Goal: Obtain resource: Obtain resource

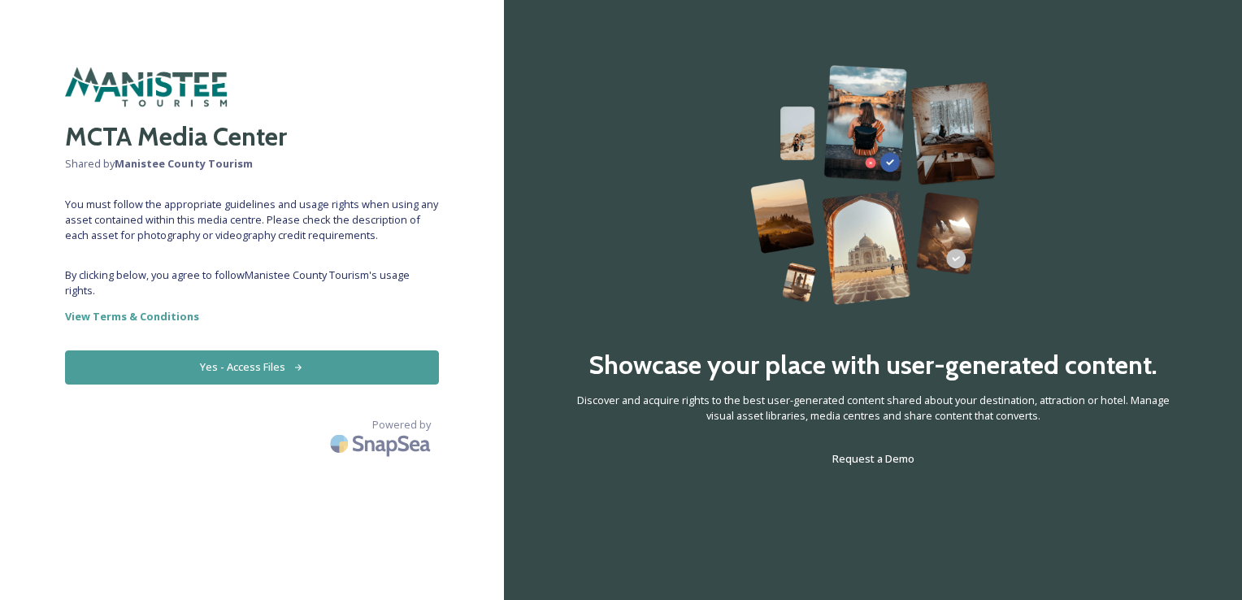
click at [208, 366] on button "Yes - Access Files" at bounding box center [252, 366] width 374 height 33
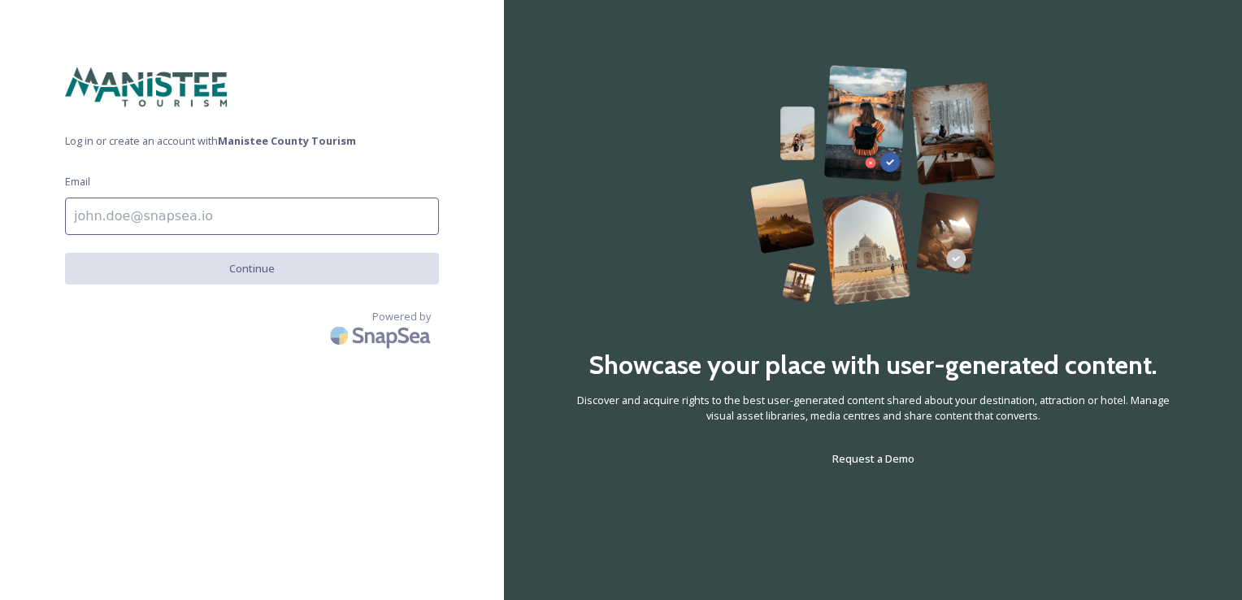
click at [237, 211] on input at bounding box center [252, 216] width 374 height 37
type input "[PERSON_NAME][EMAIL_ADDRESS][DOMAIN_NAME]"
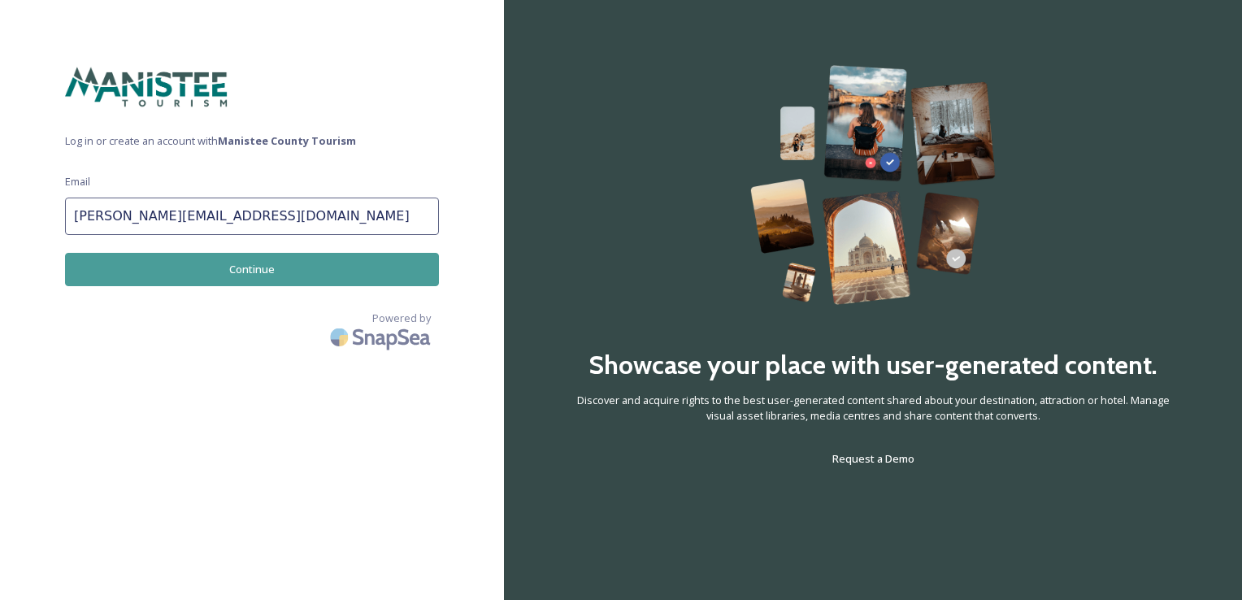
click at [241, 272] on button "Continue" at bounding box center [252, 269] width 374 height 33
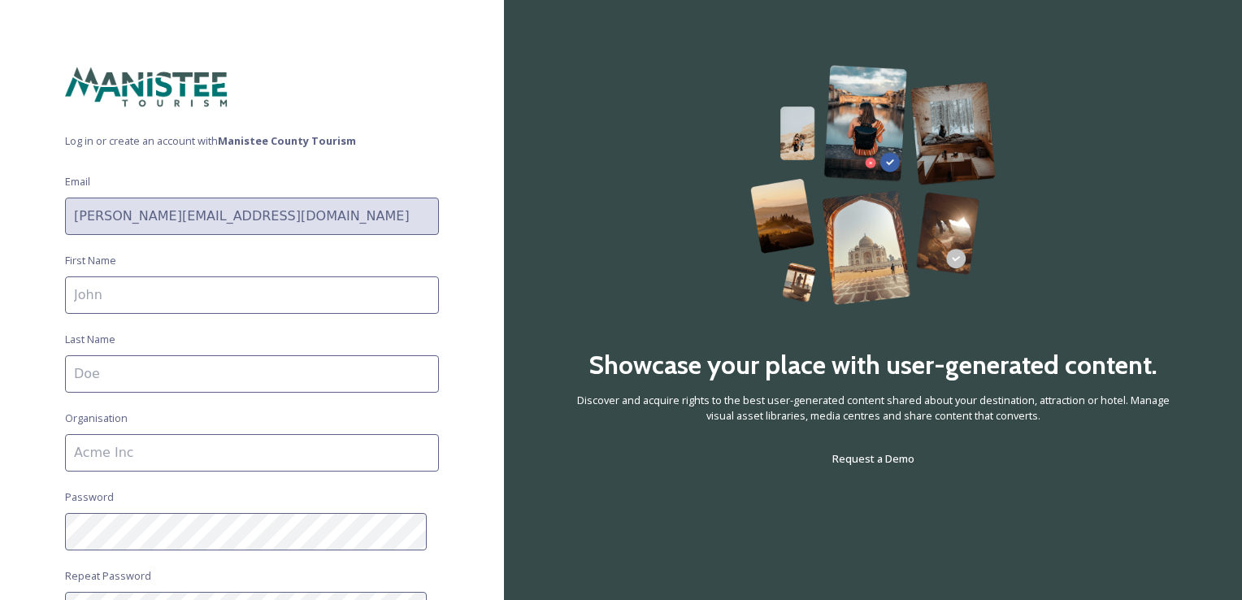
click at [304, 296] on input at bounding box center [252, 294] width 374 height 37
type input "[PERSON_NAME]"
type input "Wardie"
type input "Northern Natural Cider House & Winery"
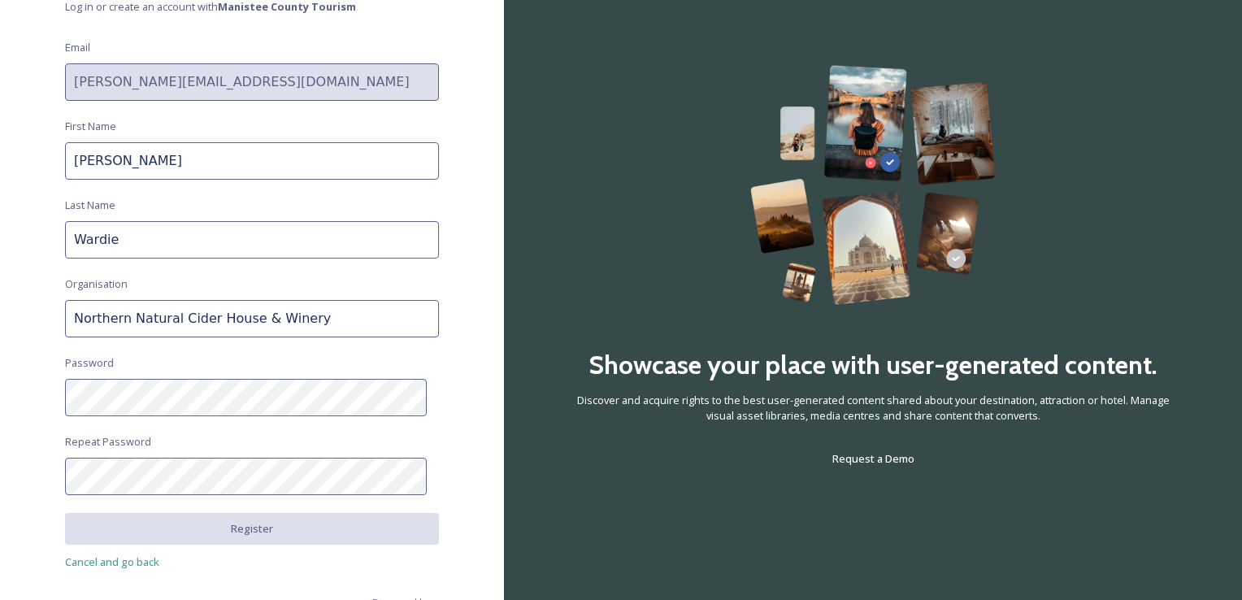
scroll to position [163, 0]
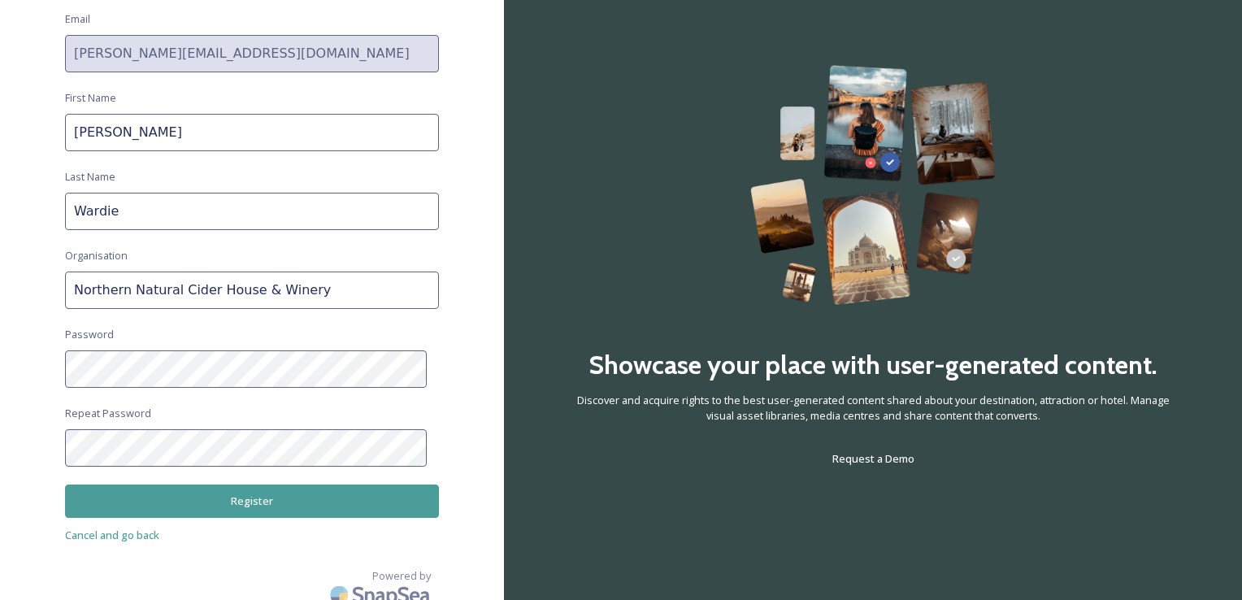
click at [237, 493] on button "Register" at bounding box center [252, 501] width 374 height 33
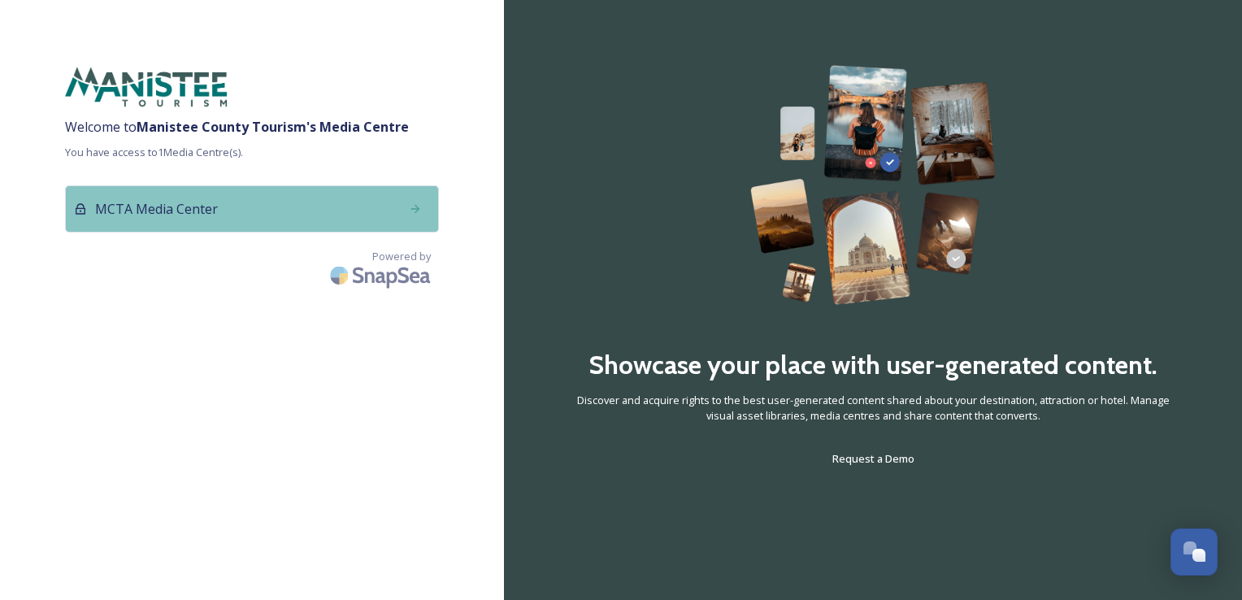
click at [372, 222] on div "MCTA Media Center" at bounding box center [252, 208] width 374 height 47
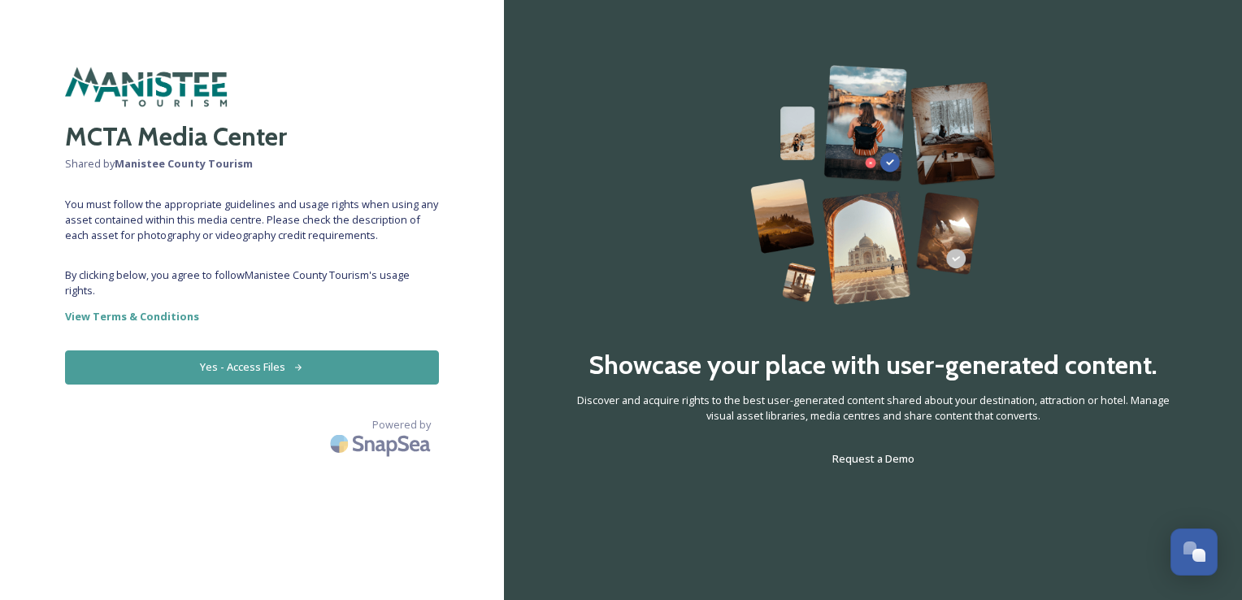
click at [309, 365] on button "Yes - Access Files" at bounding box center [252, 366] width 374 height 33
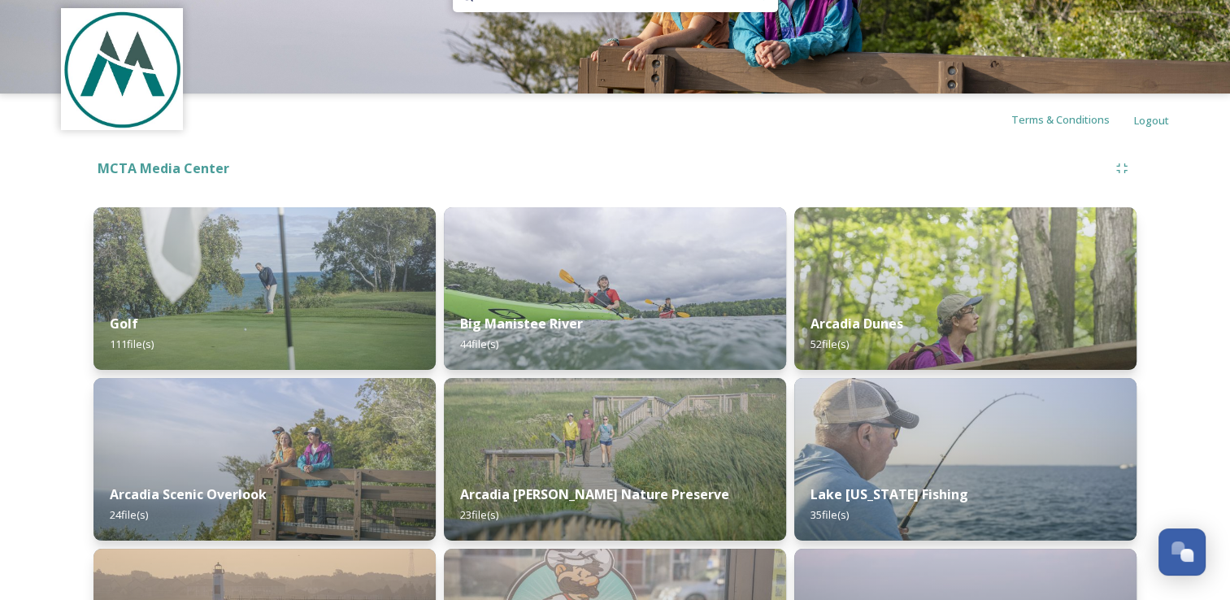
scroll to position [81, 0]
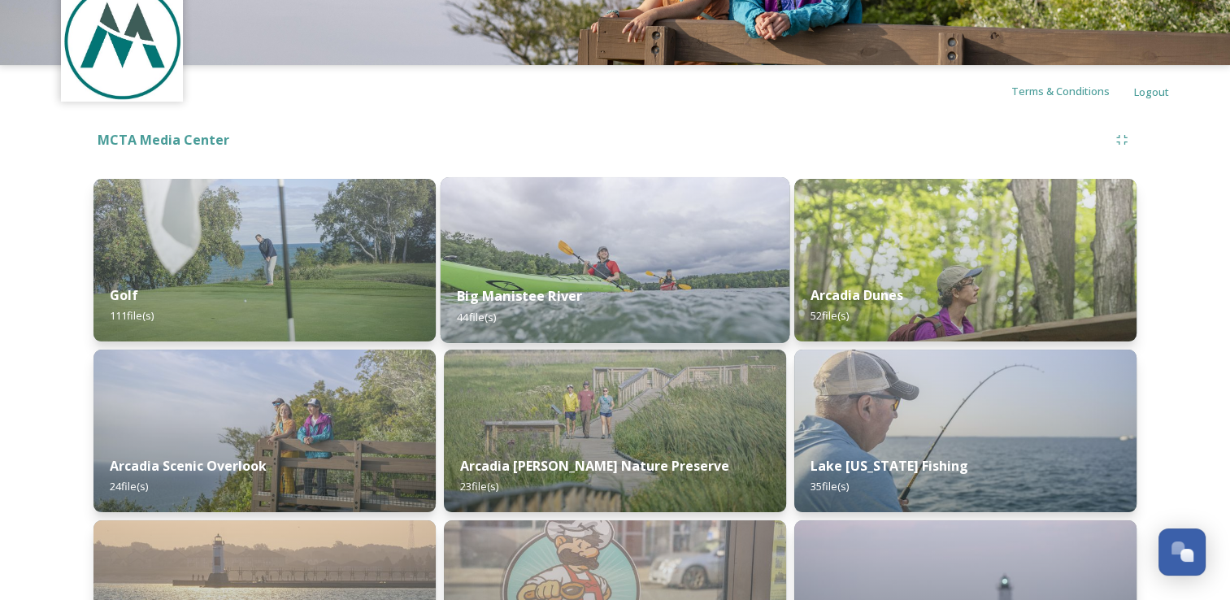
click at [543, 271] on div "Big Manistee River 44 file(s)" at bounding box center [615, 306] width 349 height 74
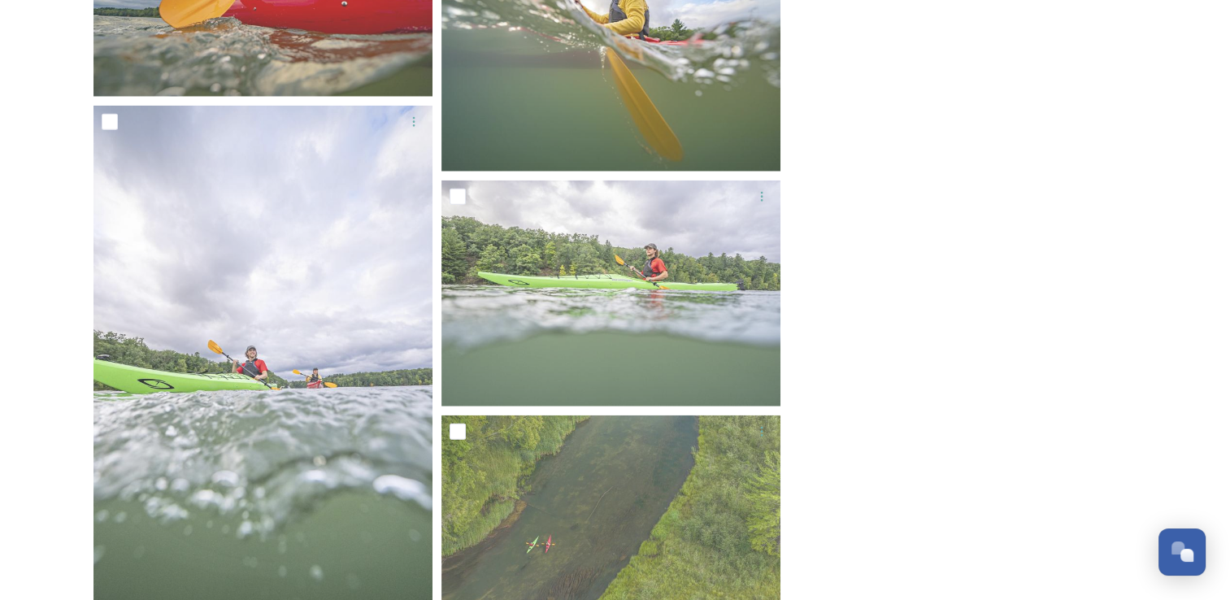
scroll to position [3937, 0]
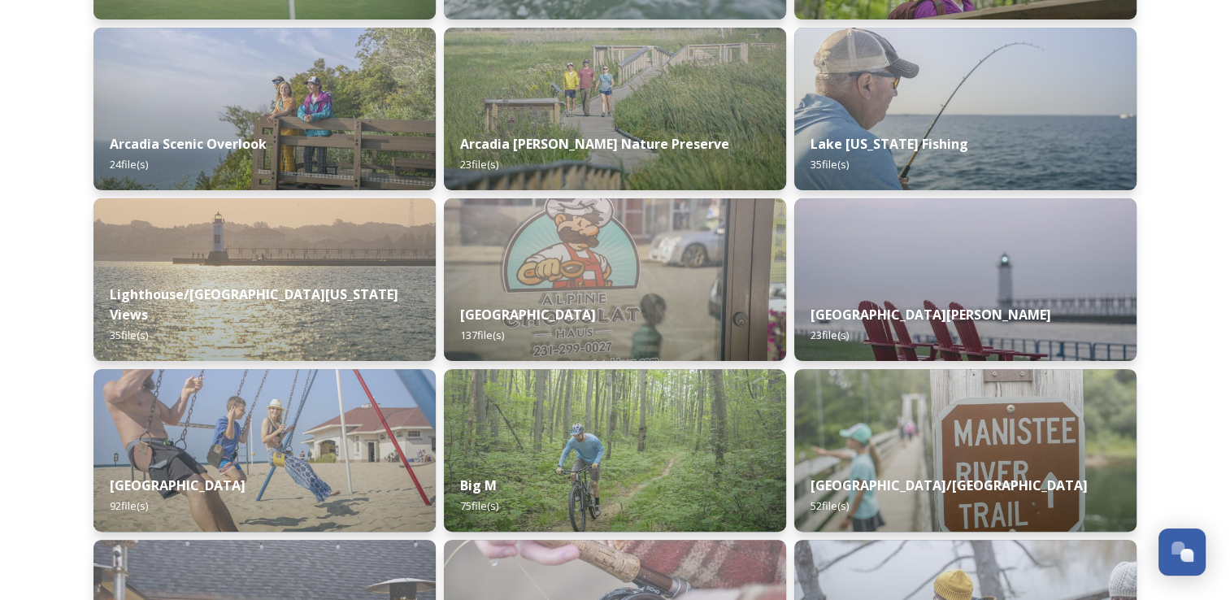
scroll to position [406, 0]
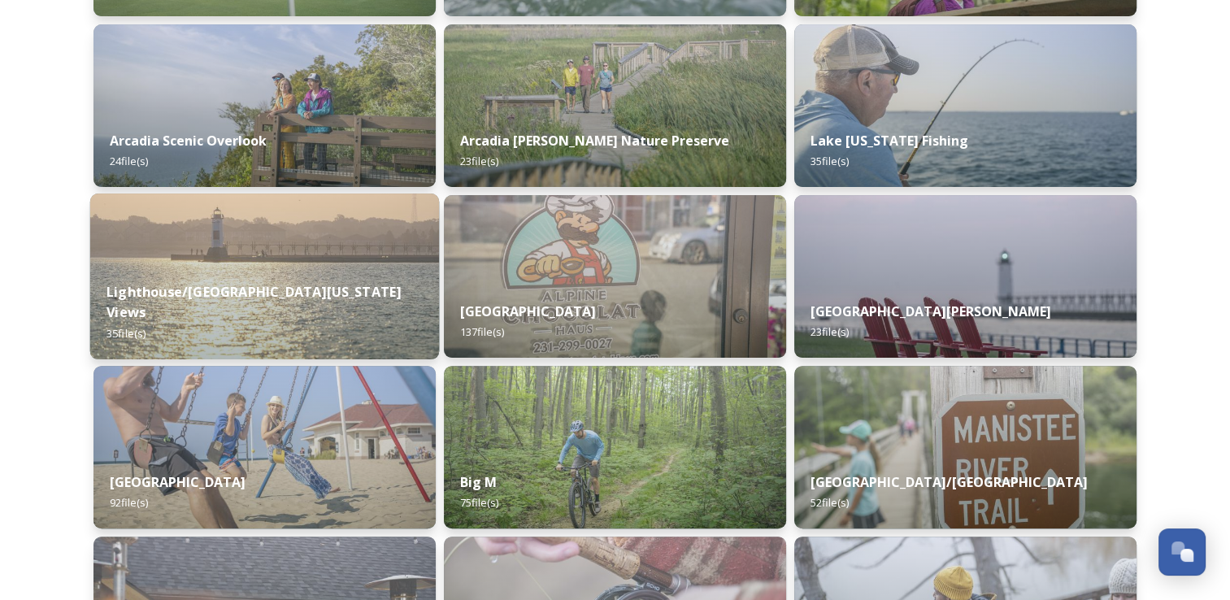
click at [197, 273] on img at bounding box center [264, 276] width 349 height 166
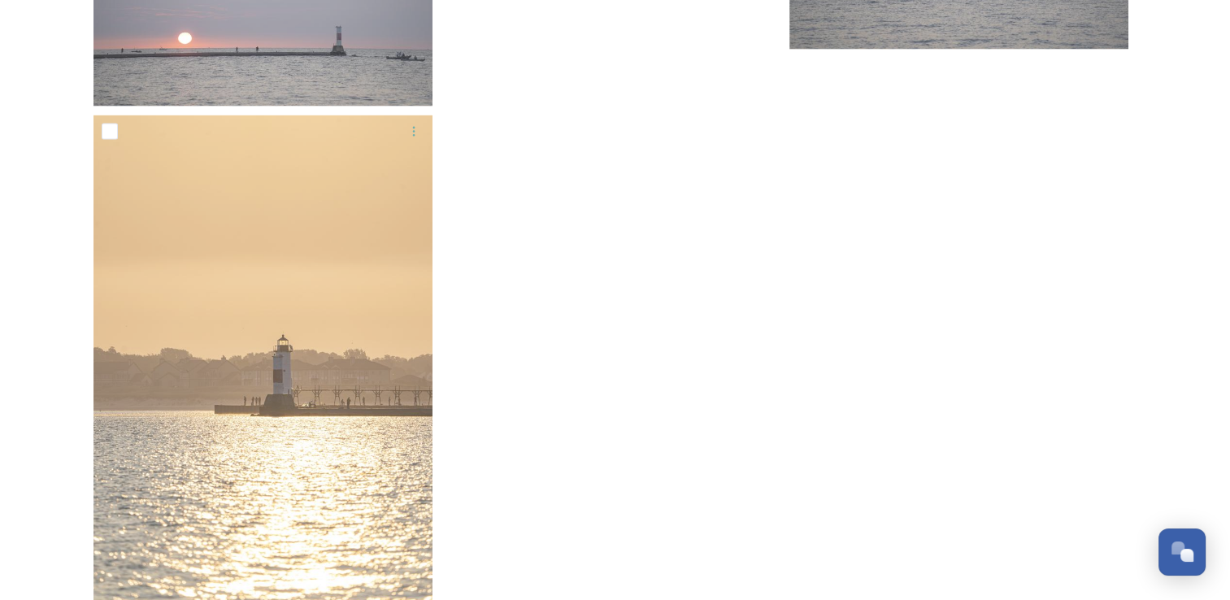
scroll to position [3626, 0]
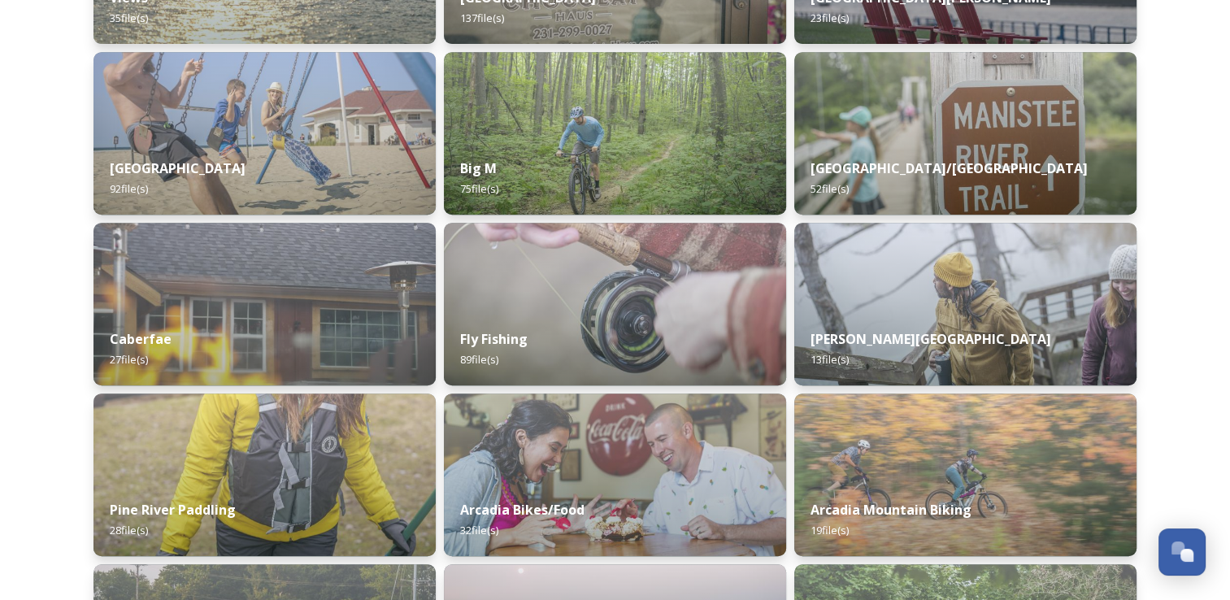
scroll to position [732, 0]
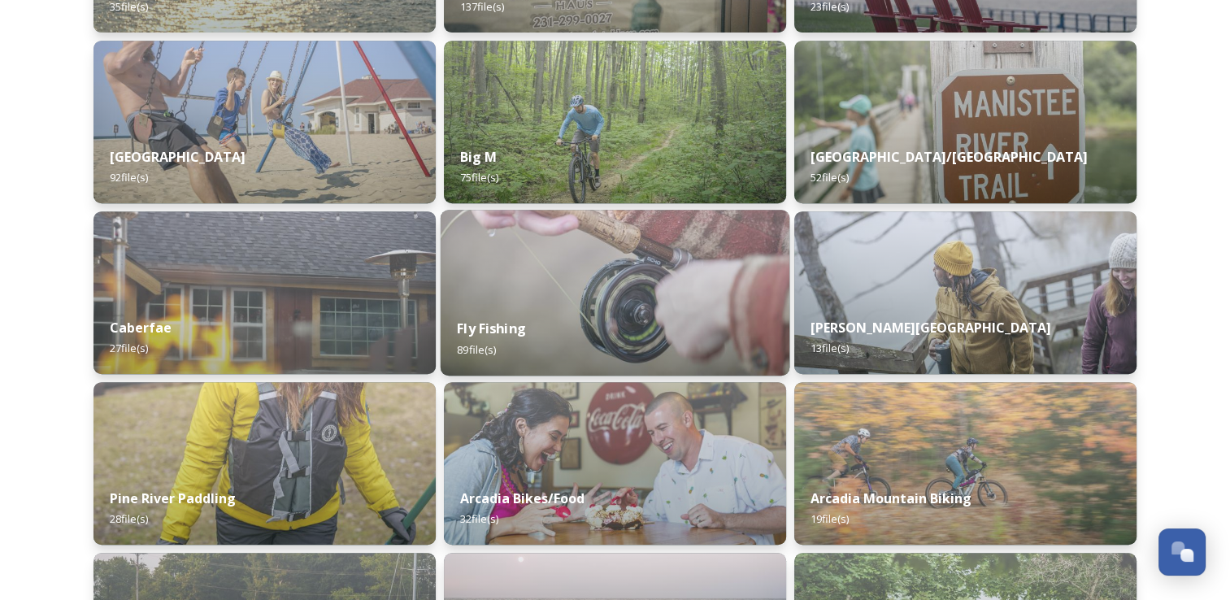
click at [504, 298] on img at bounding box center [615, 293] width 349 height 166
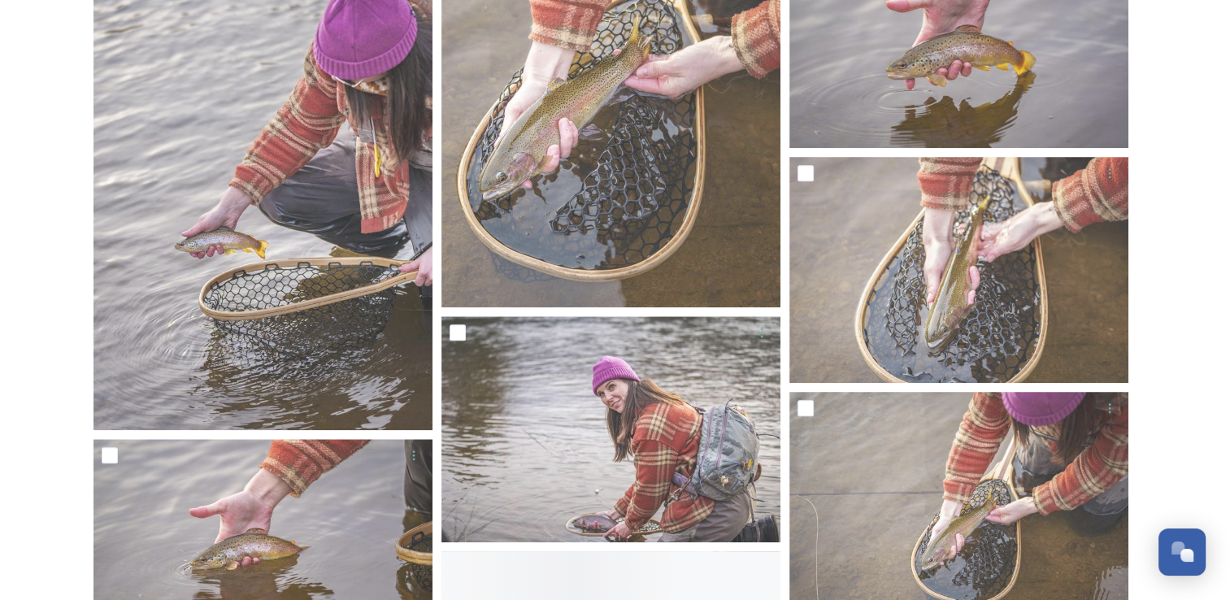
scroll to position [8211, 0]
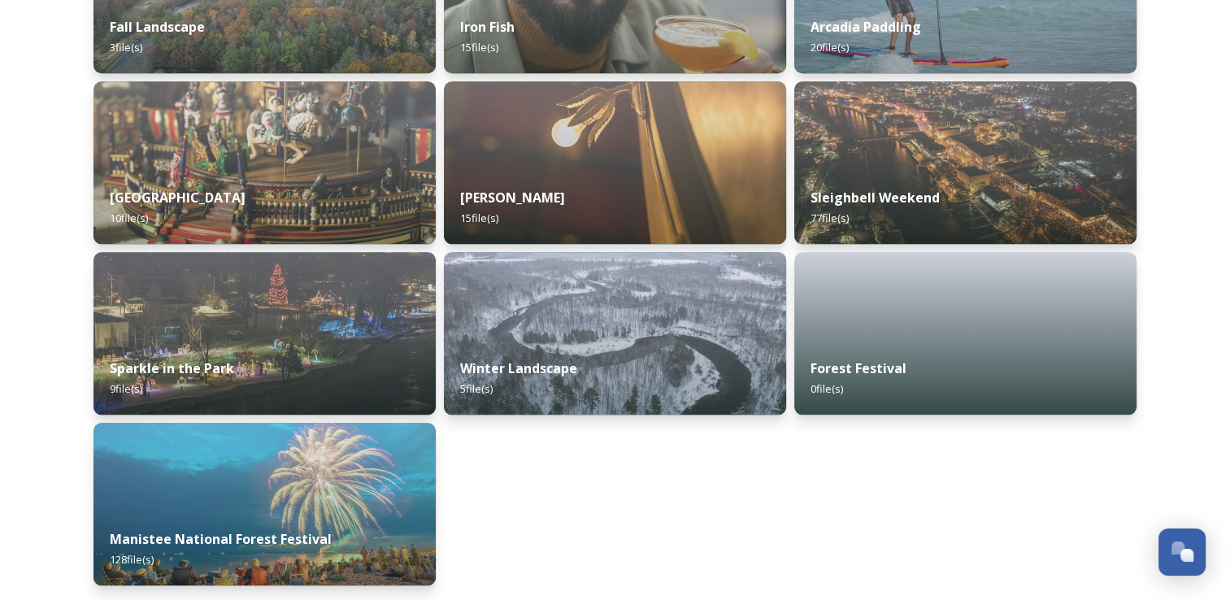
scroll to position [1717, 0]
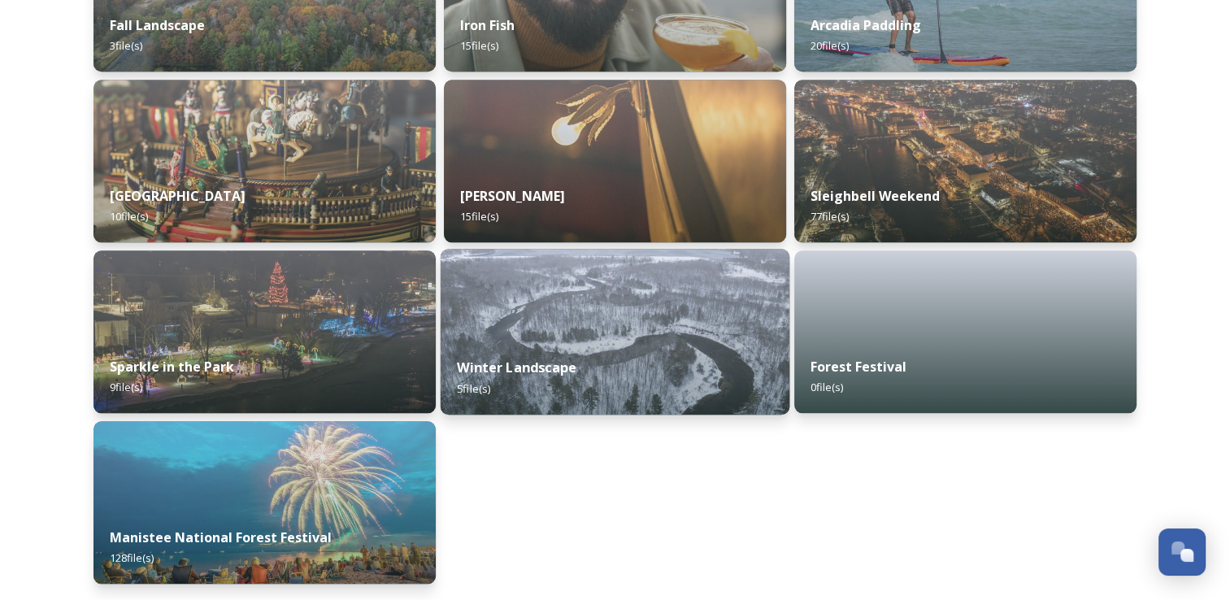
click at [524, 305] on img at bounding box center [615, 332] width 349 height 166
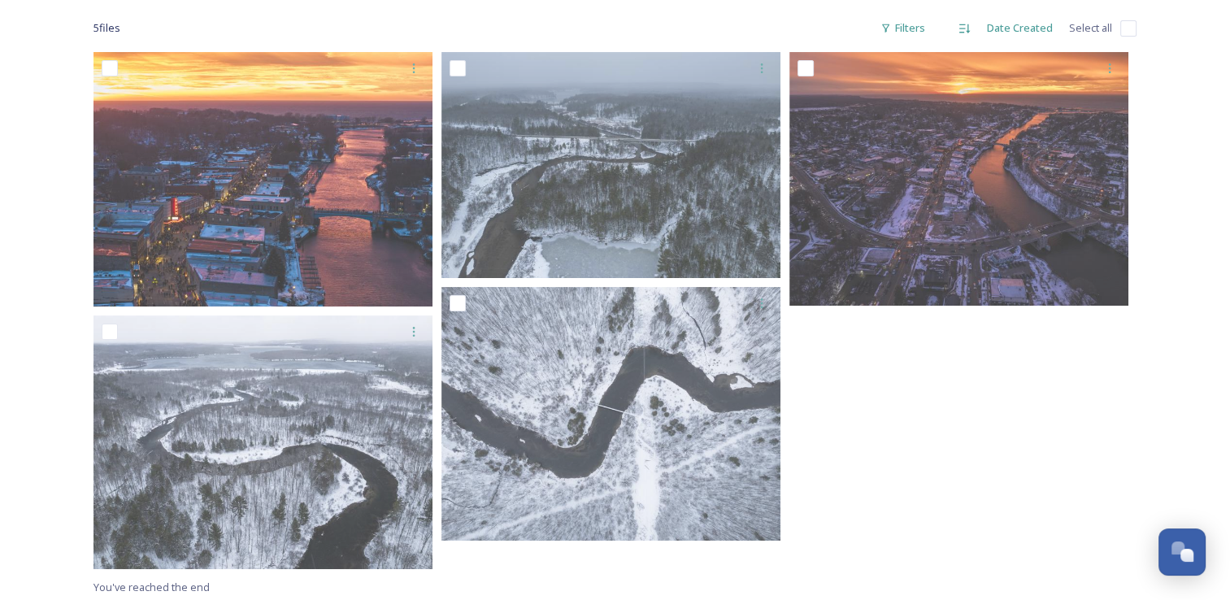
scroll to position [260, 0]
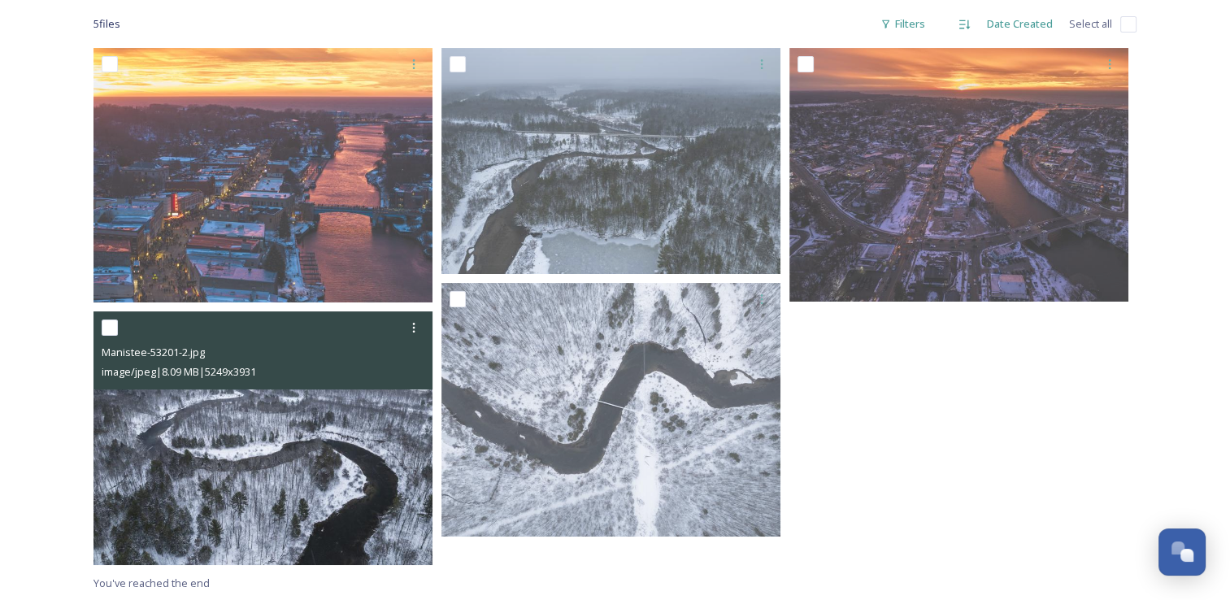
click at [192, 417] on img at bounding box center [262, 438] width 339 height 254
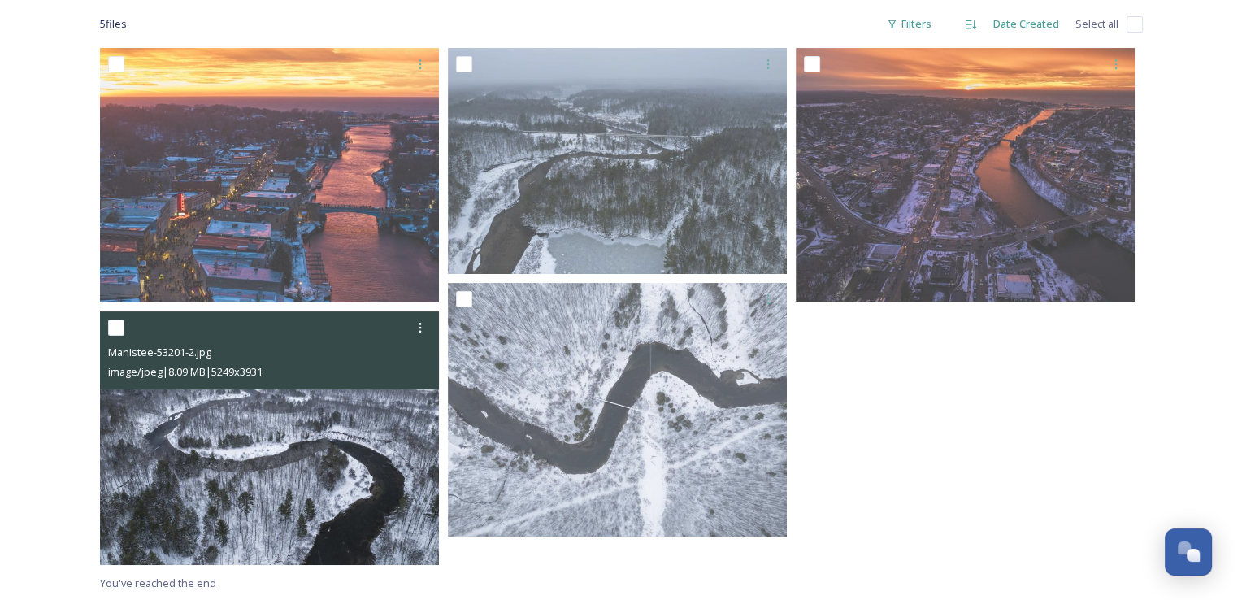
scroll to position [233, 0]
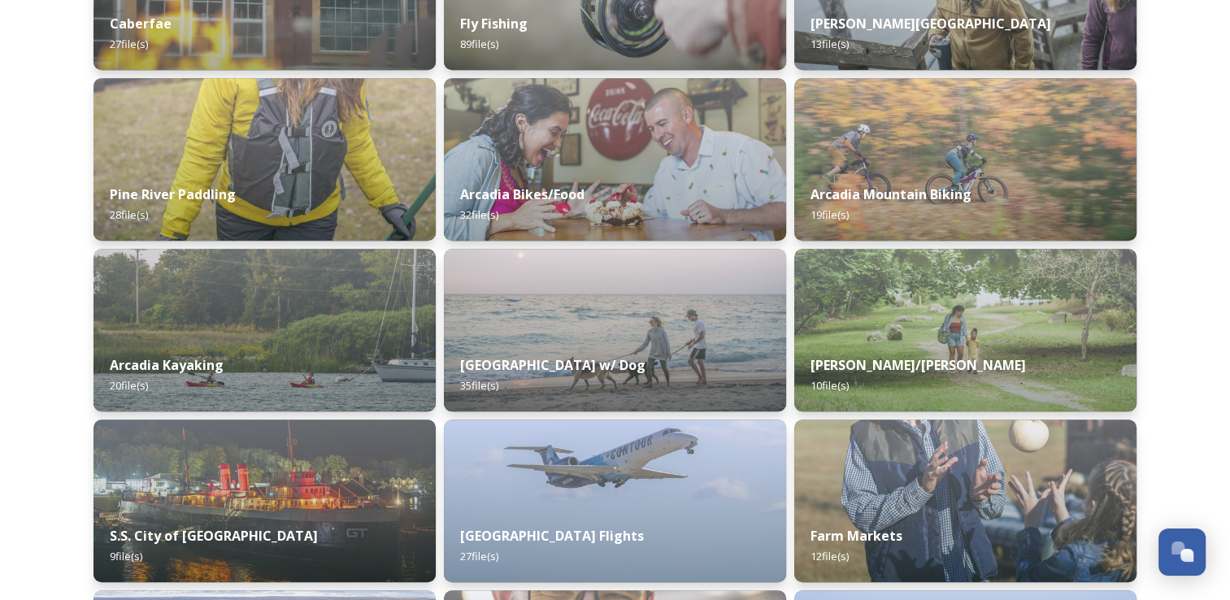
scroll to position [1382, 0]
